Goal: Entertainment & Leisure: Consume media (video, audio)

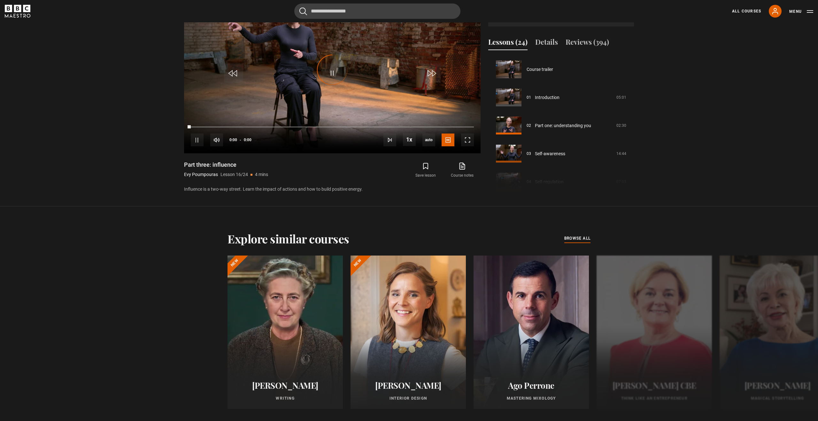
scroll to position [422, 0]
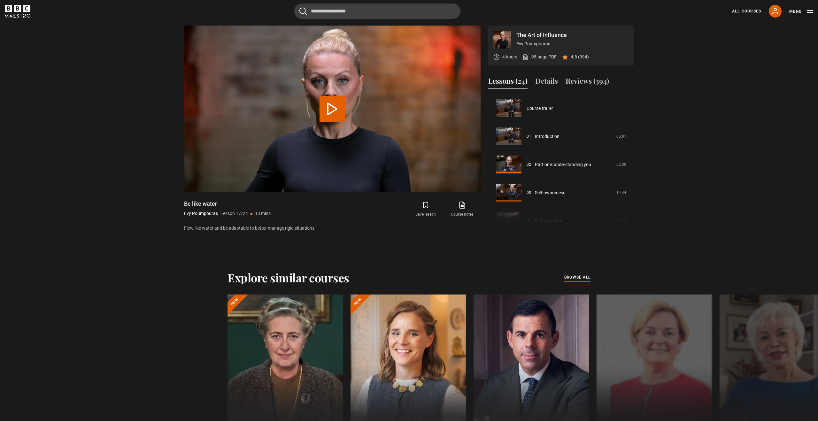
scroll to position [450, 0]
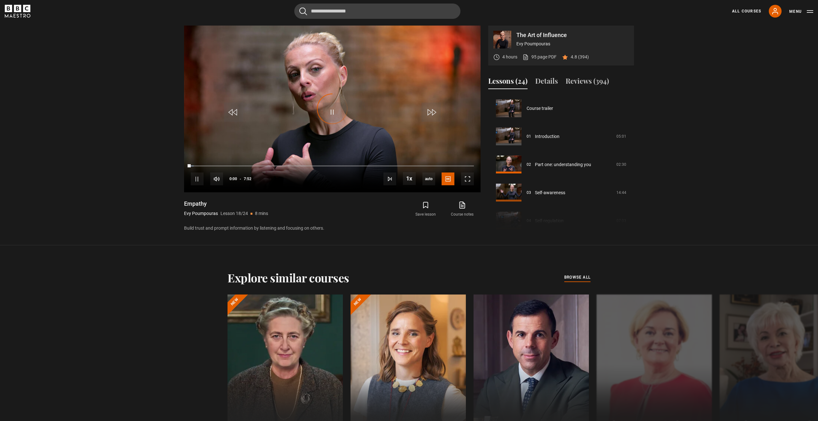
scroll to position [478, 0]
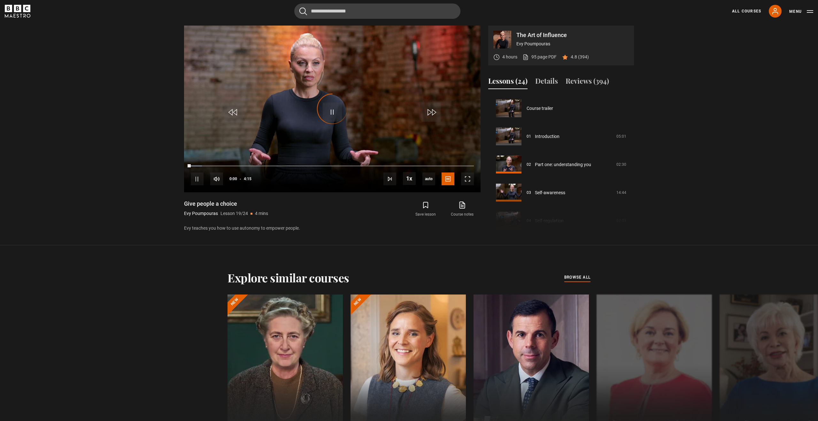
scroll to position [506, 0]
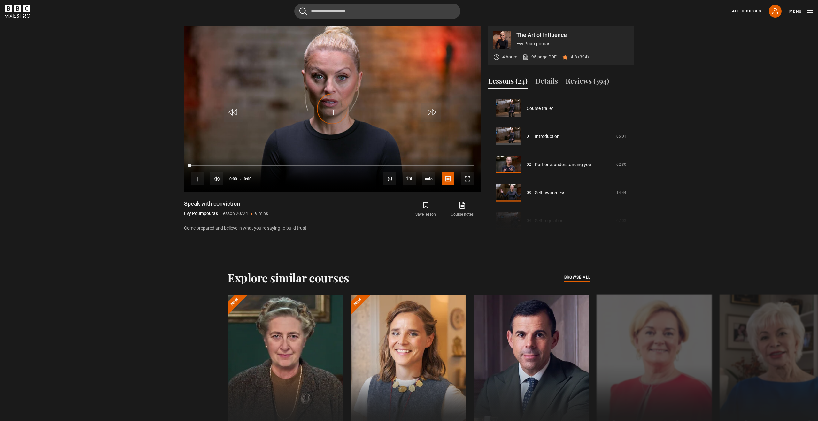
scroll to position [534, 0]
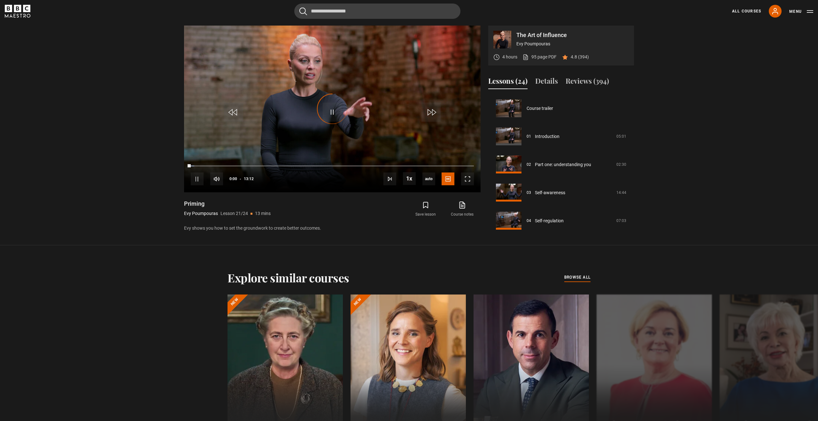
scroll to position [562, 0]
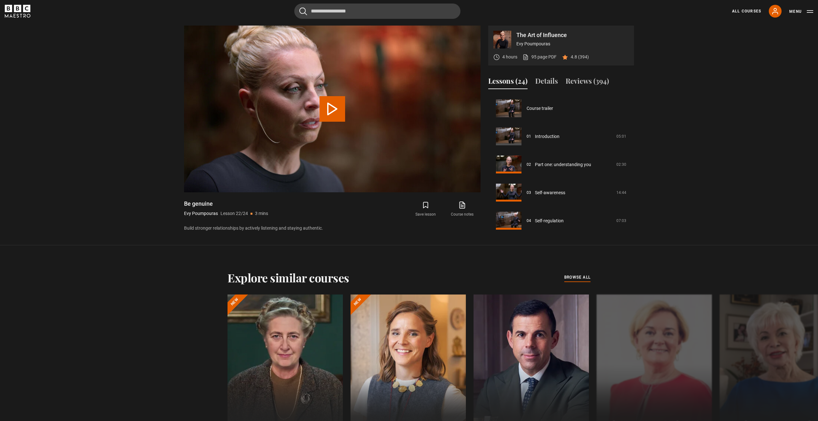
scroll to position [565, 0]
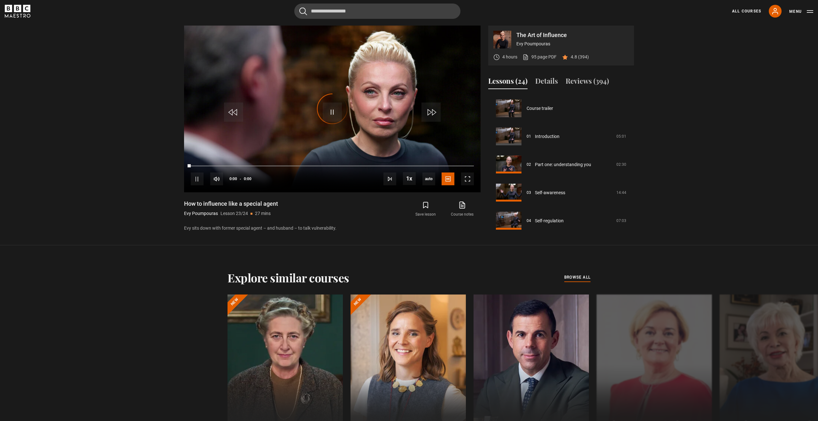
scroll to position [565, 0]
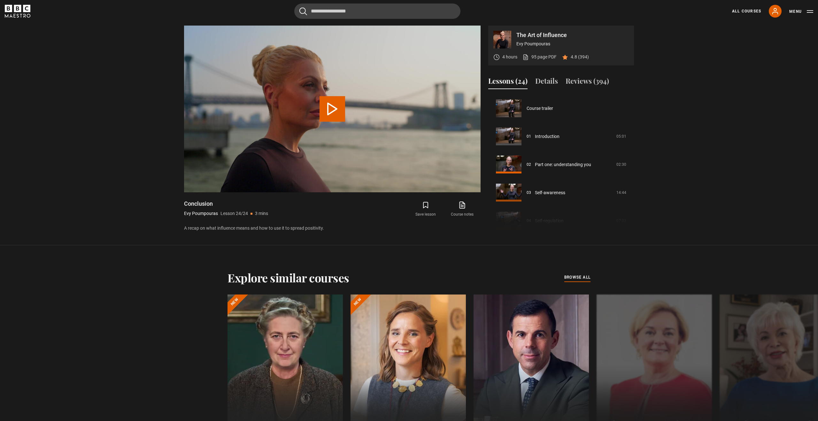
scroll to position [565, 0]
